Goal: Obtain resource: Download file/media

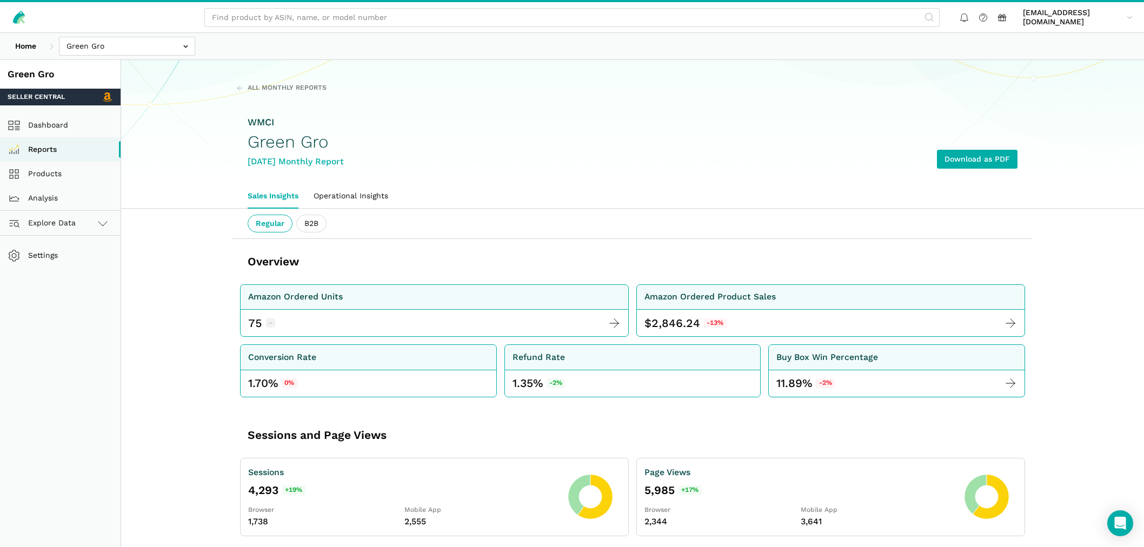
scroll to position [1846, 0]
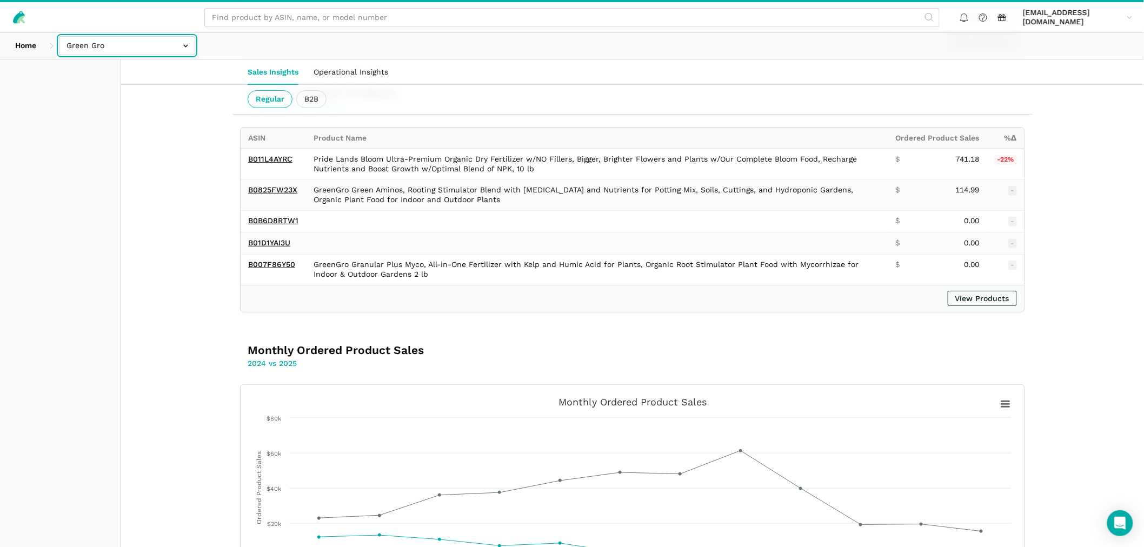
drag, startPoint x: 0, startPoint y: 0, endPoint x: 116, endPoint y: 47, distance: 125.4
click at [116, 47] on input "text" at bounding box center [127, 45] width 136 height 19
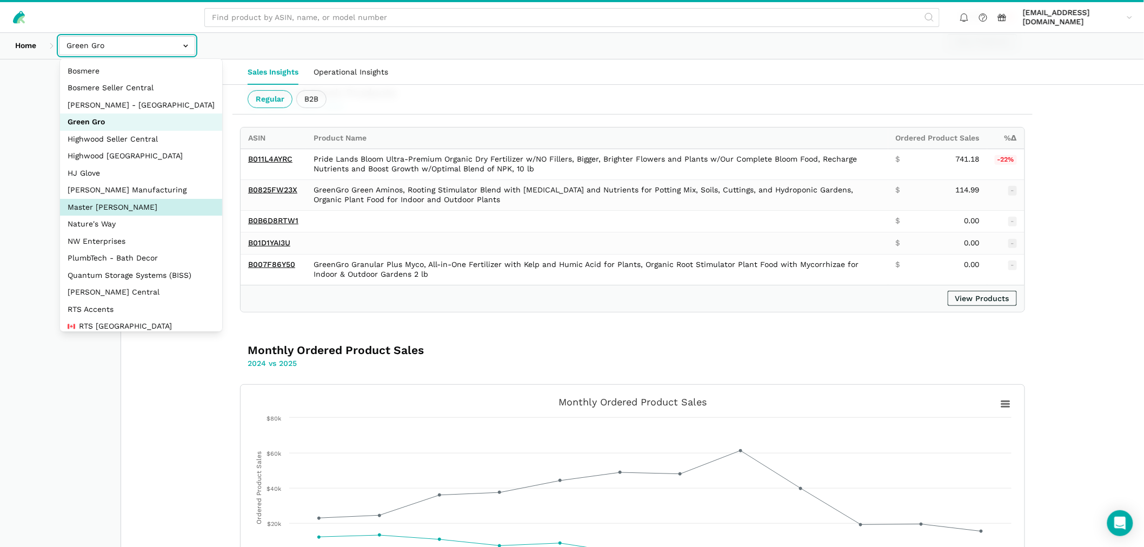
scroll to position [126, 0]
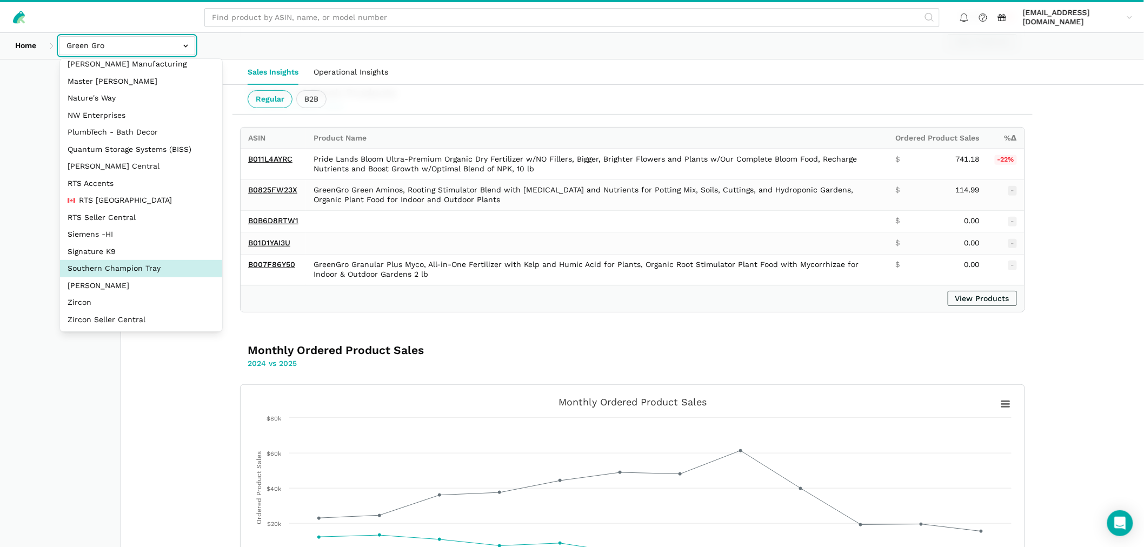
select select "oVSvG8ea9YeLvzcV4dUWoEyh"
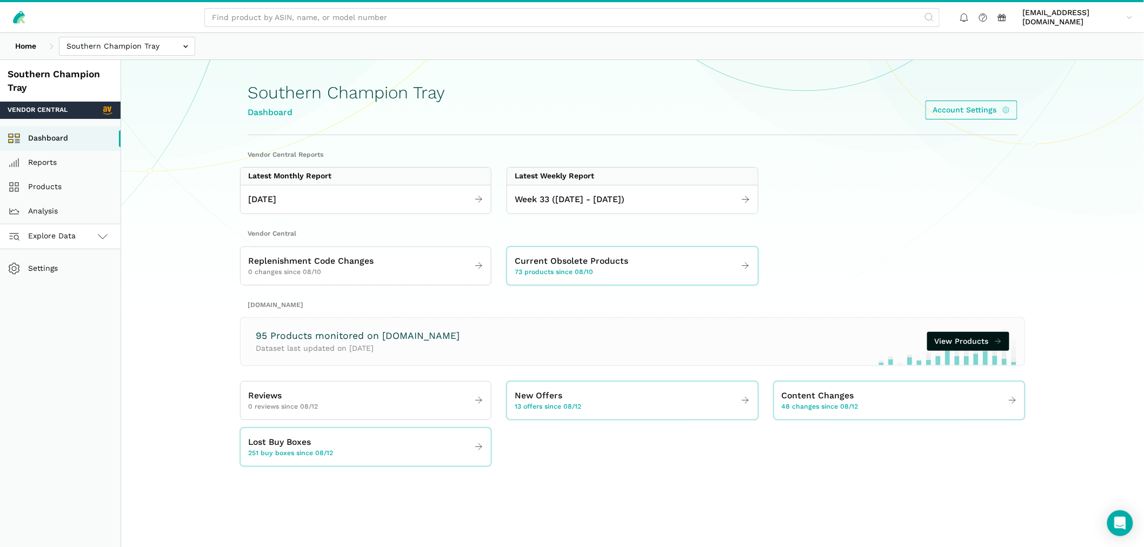
click at [60, 237] on span "Explore Data" at bounding box center [43, 236] width 64 height 13
click at [61, 284] on link "[DOMAIN_NAME]" at bounding box center [60, 285] width 121 height 24
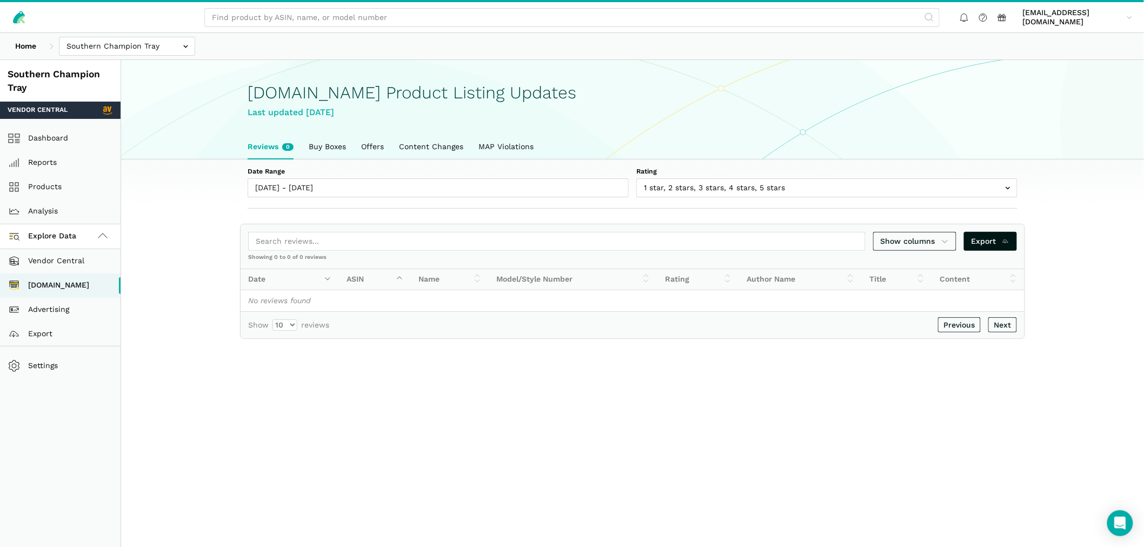
scroll to position [3, 0]
click at [342, 147] on link "Buy Boxes" at bounding box center [327, 147] width 52 height 25
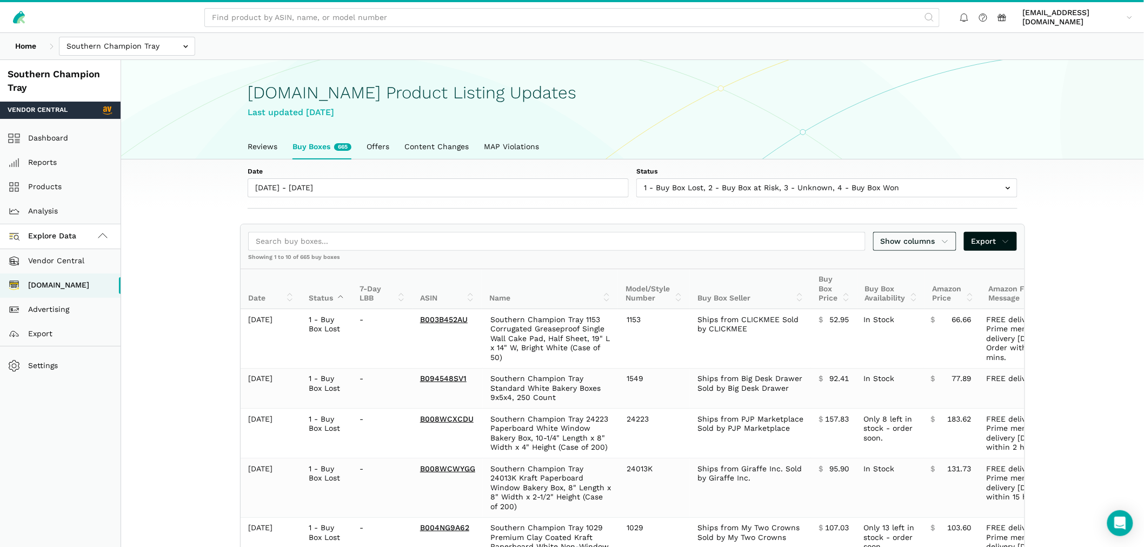
scroll to position [3, 0]
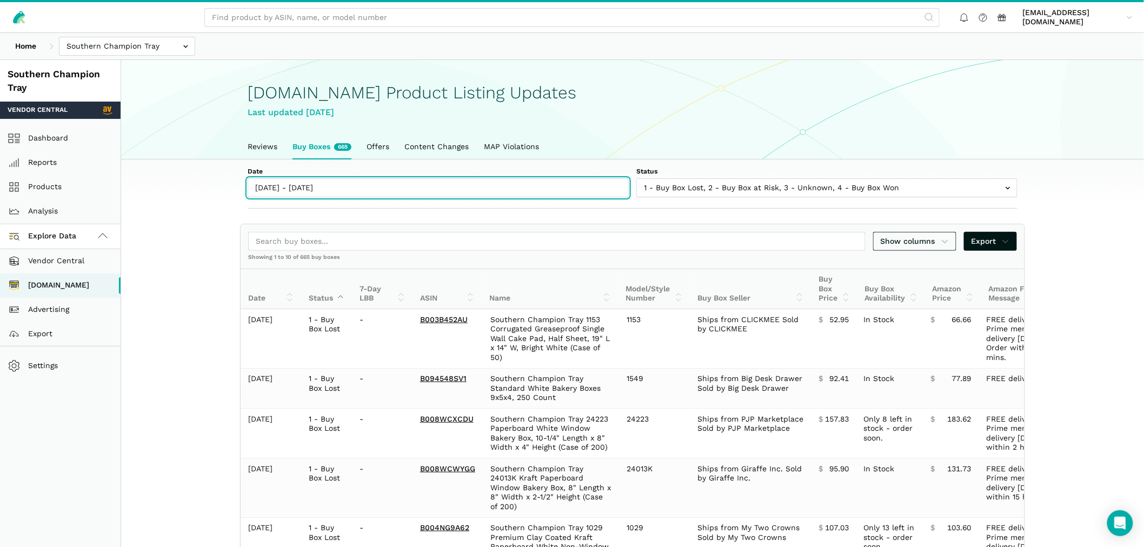
click at [300, 187] on input "08/12/2025 - 08/18/2025" at bounding box center [438, 187] width 381 height 19
type input "08/12/2025"
type input "08/18/2025"
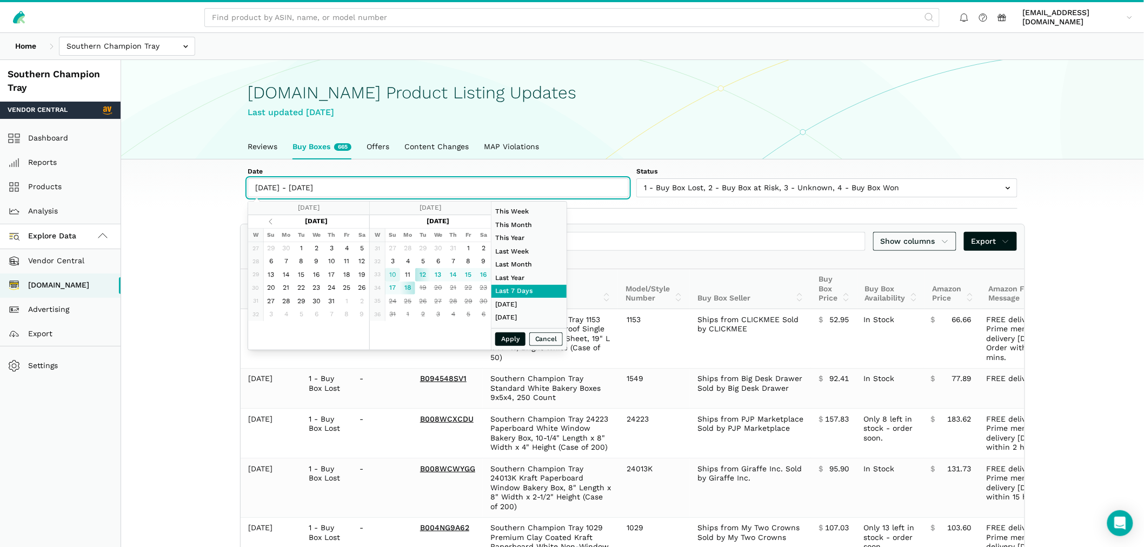
type input "08/10/2025"
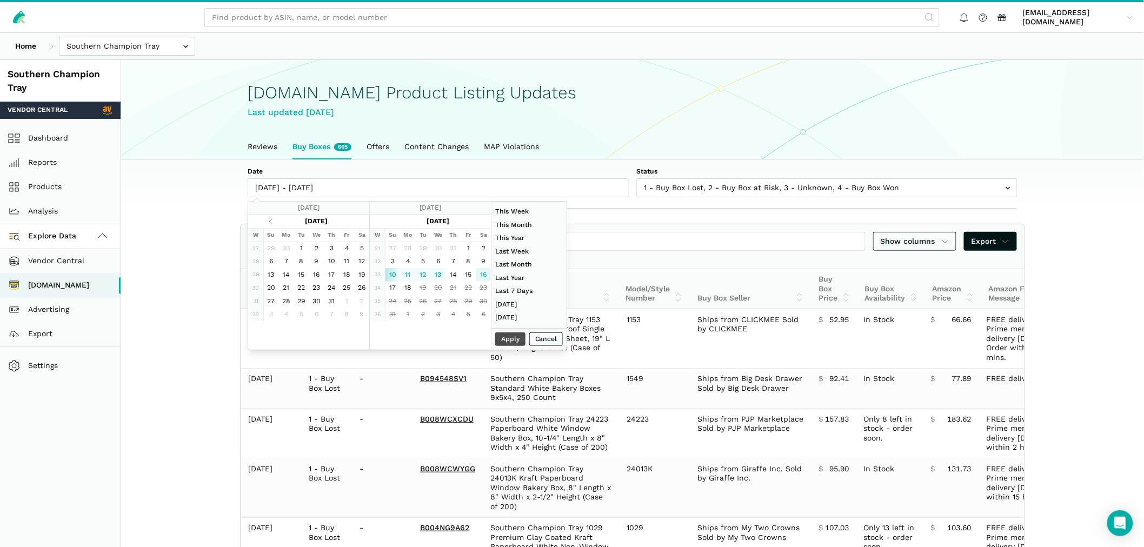
type input "08/16/2025"
type input "08/12/2025"
type input "08/18/2025"
type input "08/03/2025"
type input "08/09/2025"
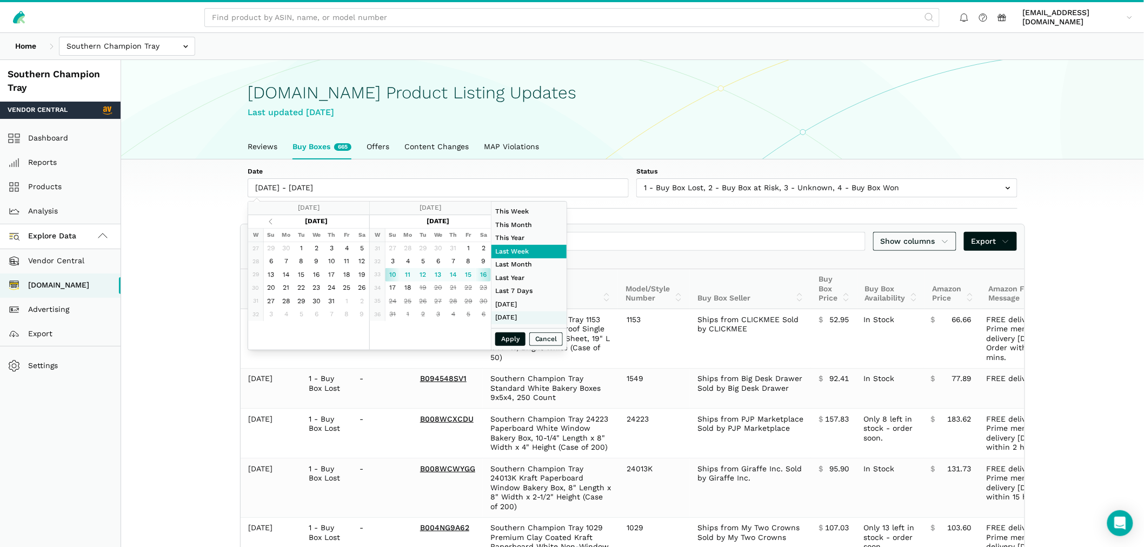
type input "06/01/2025"
type input "06/30/2025"
type input "08/10/2025"
type input "08/16/2025"
click at [509, 338] on button "Apply" at bounding box center [510, 339] width 30 height 14
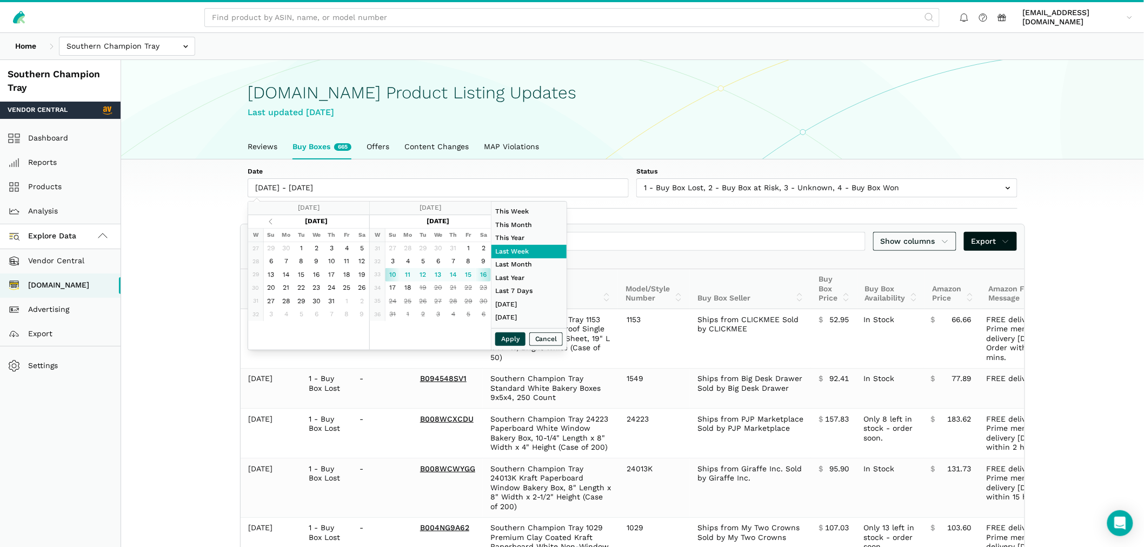
type input "08/10/2025 - 08/16/2025"
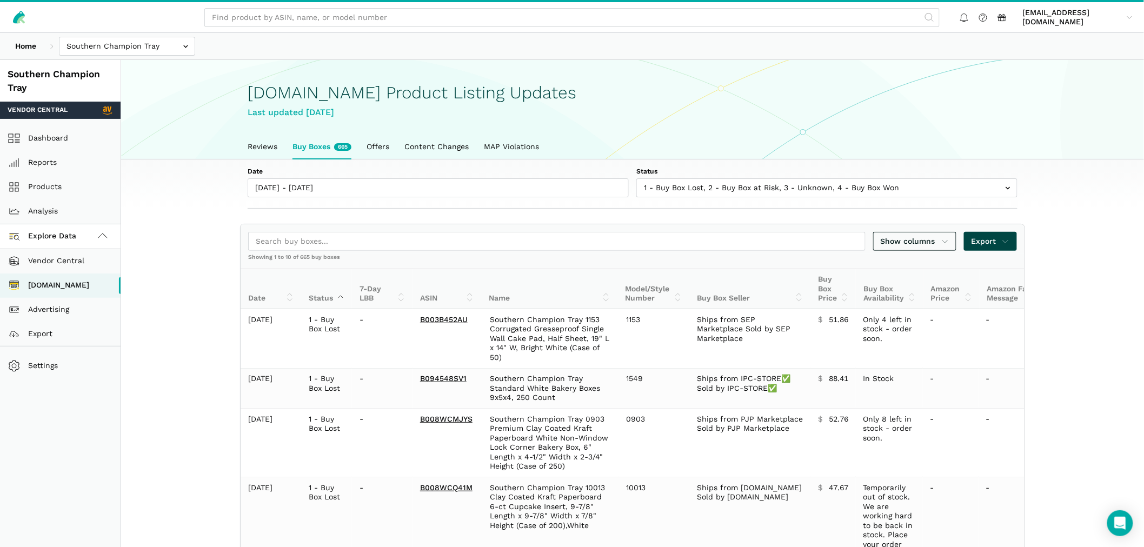
click at [999, 242] on span "Export" at bounding box center [990, 241] width 38 height 11
click at [988, 279] on span "Export as Excel" at bounding box center [970, 281] width 58 height 11
click at [229, 192] on div at bounding box center [572, 273] width 1144 height 547
